Goal: Task Accomplishment & Management: Complete application form

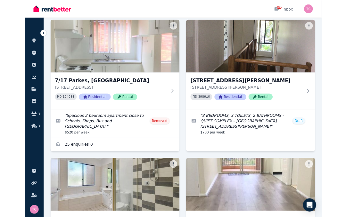
scroll to position [368, 0]
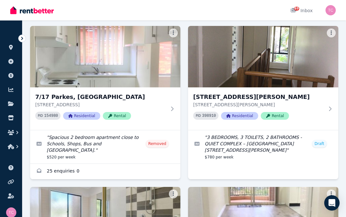
click at [271, 54] on img at bounding box center [263, 57] width 150 height 62
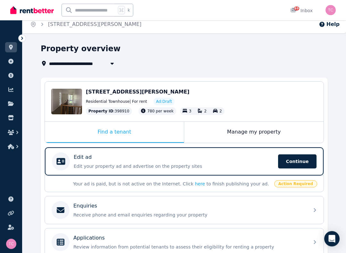
scroll to position [6, 0]
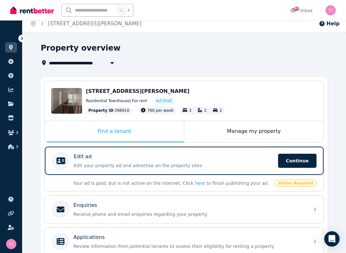
click at [305, 160] on span "Continue" at bounding box center [297, 161] width 38 height 14
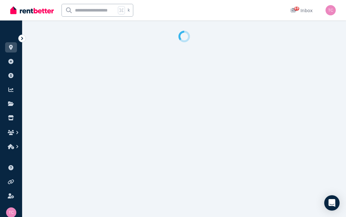
select select "***"
select select "**********"
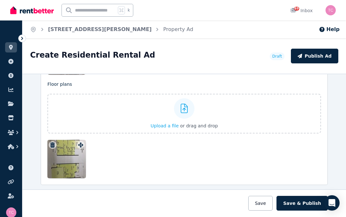
scroll to position [886, 0]
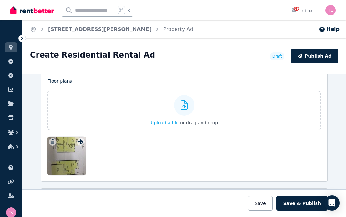
click at [167, 123] on span "Upload a file" at bounding box center [165, 122] width 28 height 5
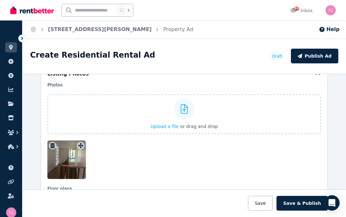
scroll to position [783, 0]
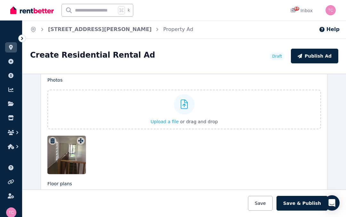
click at [186, 106] on icon at bounding box center [184, 105] width 7 height 10
click at [0, 0] on input "Upload a file or drag and drop" at bounding box center [0, 0] width 0 height 0
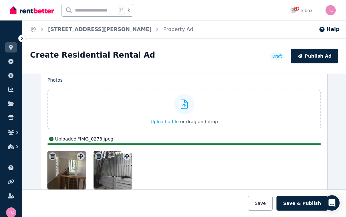
click at [175, 124] on span "Upload a file" at bounding box center [165, 121] width 28 height 5
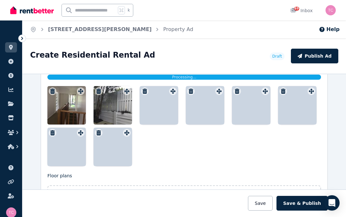
scroll to position [872, 0]
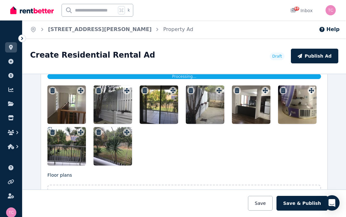
click at [284, 93] on icon "button" at bounding box center [283, 90] width 4 height 5
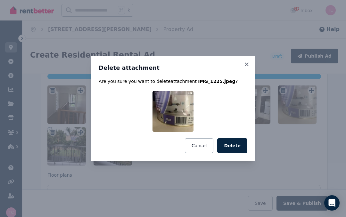
click at [238, 147] on button "Delete" at bounding box center [232, 146] width 30 height 15
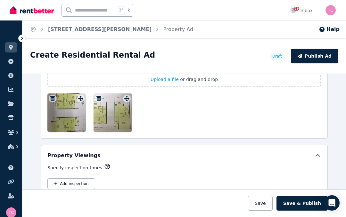
scroll to position [1011, 0]
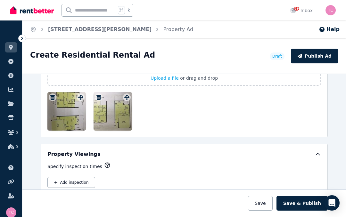
click at [268, 206] on button "Save" at bounding box center [260, 203] width 24 height 15
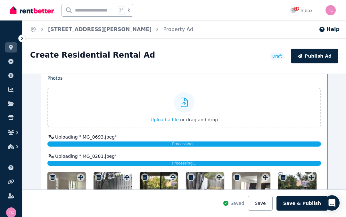
scroll to position [835, 0]
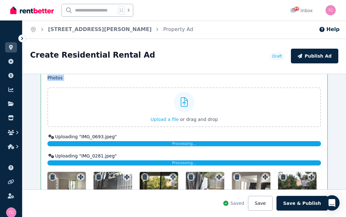
click at [189, 103] on div at bounding box center [184, 102] width 21 height 21
click at [0, 0] on input "Upload a file or drag and drop" at bounding box center [0, 0] width 0 height 0
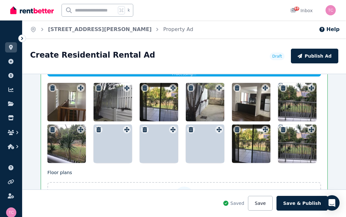
scroll to position [905, 0]
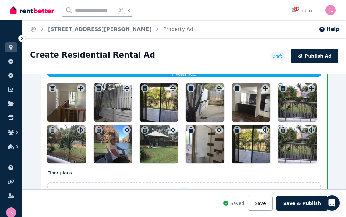
click at [286, 131] on icon "button" at bounding box center [283, 130] width 6 height 5
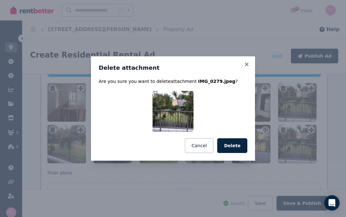
click at [238, 145] on button "Delete" at bounding box center [232, 146] width 30 height 15
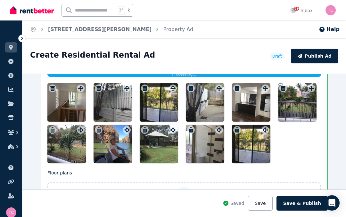
click at [236, 130] on icon "button" at bounding box center [237, 130] width 6 height 5
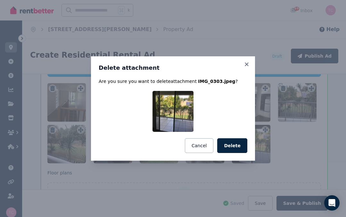
click at [237, 147] on button "Delete" at bounding box center [232, 146] width 30 height 15
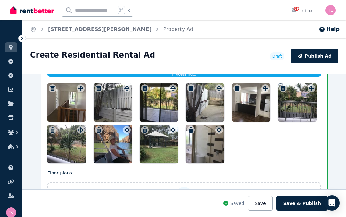
click at [100, 132] on icon "button" at bounding box center [99, 130] width 4 height 5
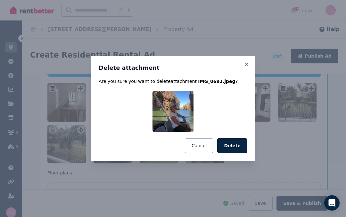
click at [236, 145] on button "Delete" at bounding box center [232, 146] width 30 height 15
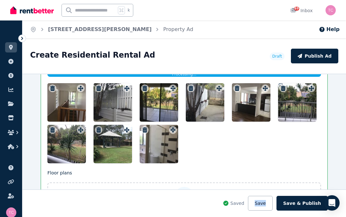
click at [272, 200] on button "Save" at bounding box center [260, 203] width 24 height 15
click at [271, 204] on button "Save" at bounding box center [260, 203] width 24 height 15
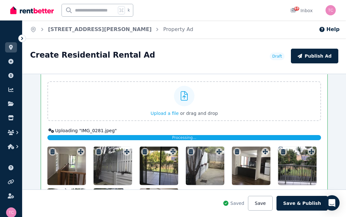
scroll to position [840, 0]
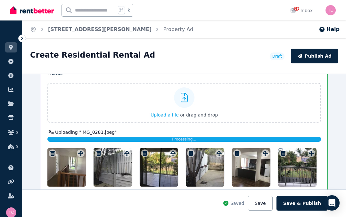
click at [182, 99] on icon at bounding box center [184, 98] width 7 height 10
click at [0, 0] on input "Upload a file or drag and drop" at bounding box center [0, 0] width 0 height 0
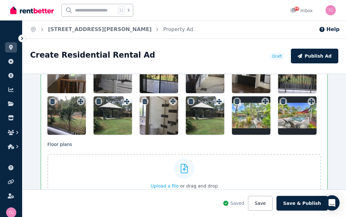
scroll to position [910, 0]
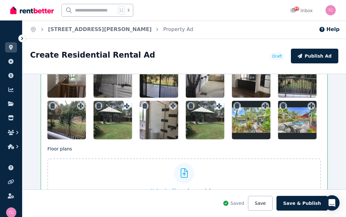
click at [193, 109] on button "button" at bounding box center [191, 106] width 8 height 8
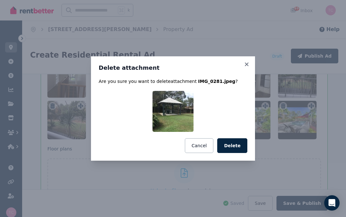
click at [239, 147] on button "Delete" at bounding box center [232, 146] width 30 height 15
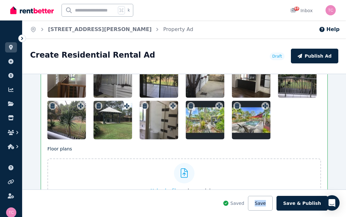
click at [268, 207] on button "Save" at bounding box center [260, 203] width 24 height 15
click at [270, 206] on button "Save" at bounding box center [260, 203] width 24 height 15
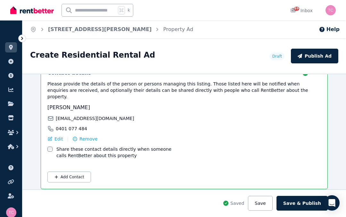
scroll to position [1160, 0]
